Goal: Information Seeking & Learning: Learn about a topic

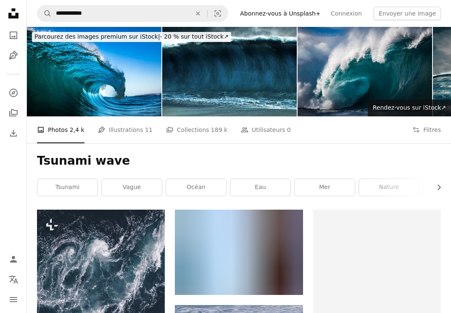
scroll to position [675, 0]
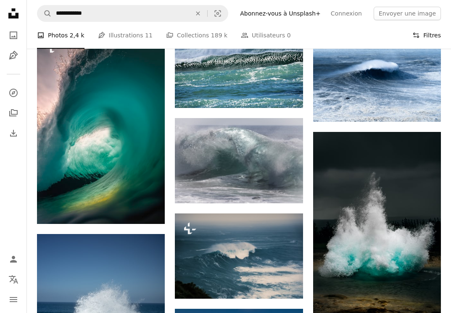
click at [416, 34] on icon "Filters" at bounding box center [417, 36] width 8 height 8
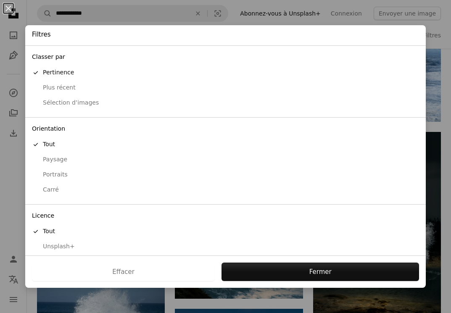
click at [384, 31] on div "Filtres" at bounding box center [225, 35] width 401 height 20
click at [356, 24] on div "An X shape Filtres Classer par A checkmark Pertinence Plus récent Sélection d’i…" at bounding box center [225, 156] width 451 height 313
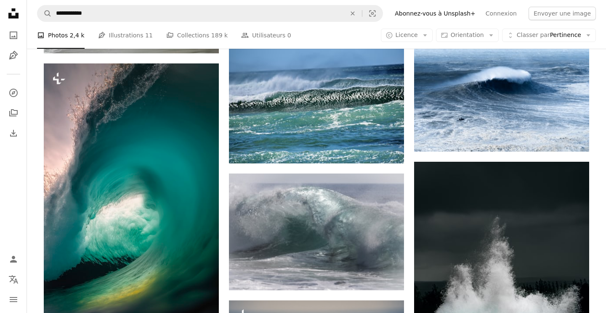
scroll to position [811, 0]
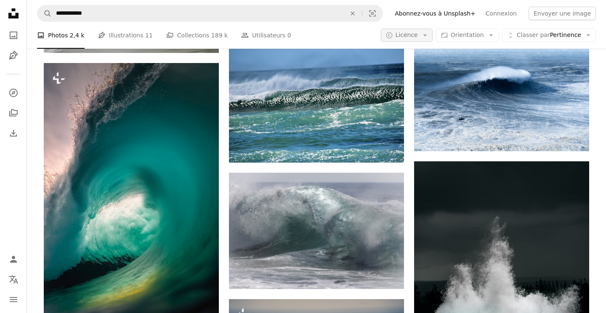
click at [406, 40] on button "A copyright icon © Licence Arrow down" at bounding box center [407, 35] width 52 height 13
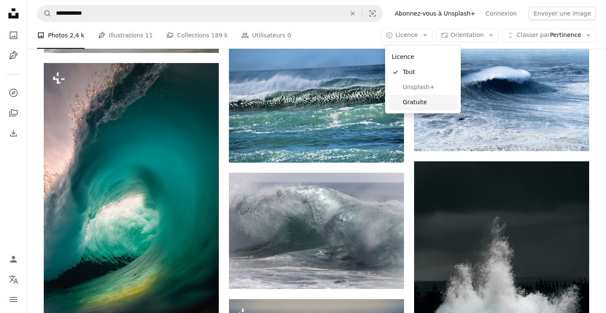
click at [411, 101] on span "Gratuite" at bounding box center [427, 102] width 51 height 8
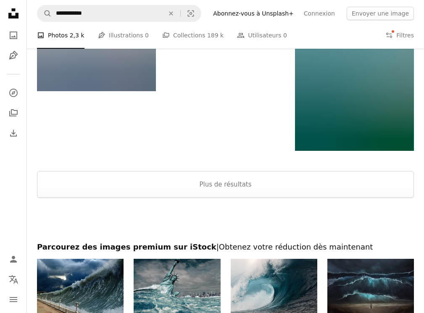
scroll to position [968, 0]
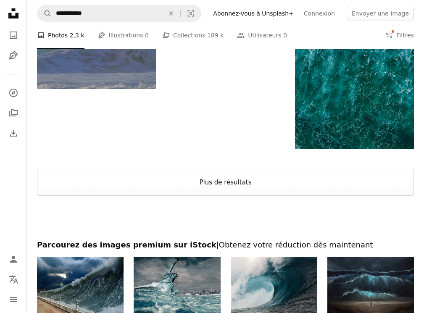
click at [194, 196] on button "Plus de résultats" at bounding box center [225, 182] width 377 height 27
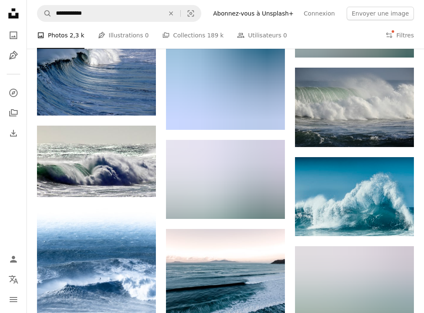
scroll to position [3148, 0]
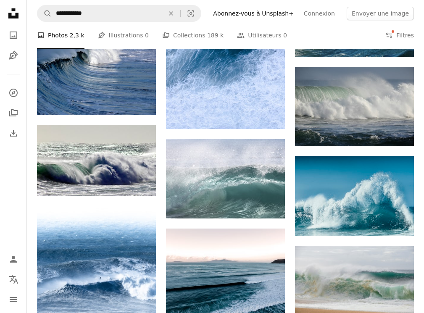
click at [194, 199] on span "[PERSON_NAME]" at bounding box center [209, 203] width 69 height 13
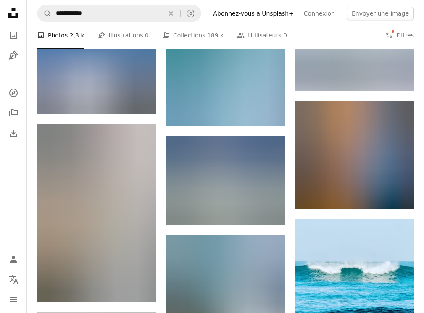
scroll to position [6746, 0]
